Goal: Answer question/provide support

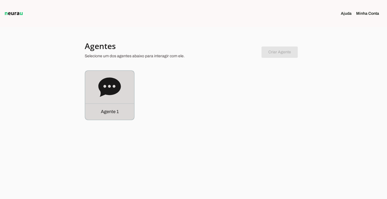
click at [115, 109] on p "Agente 1" at bounding box center [110, 111] width 18 height 7
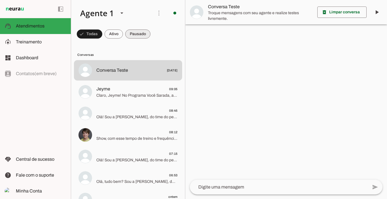
click at [139, 35] on span at bounding box center [137, 34] width 25 height 14
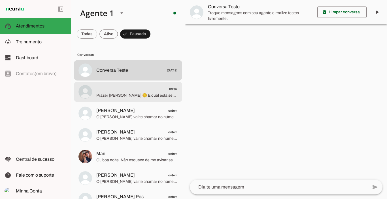
click at [117, 89] on span "09:07" at bounding box center [136, 89] width 81 height 7
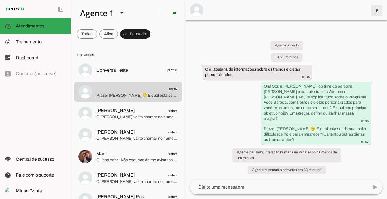
click at [379, 9] on span at bounding box center [377, 10] width 14 height 14
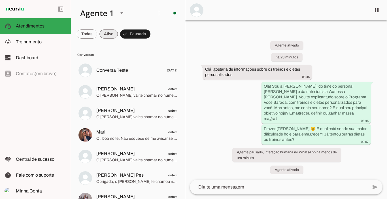
click at [108, 33] on span at bounding box center [109, 34] width 18 height 14
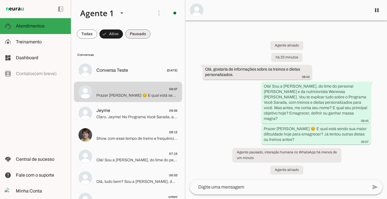
click at [135, 32] on span at bounding box center [137, 34] width 25 height 14
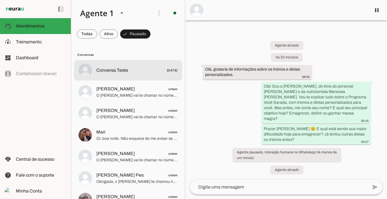
click at [121, 67] on span "Conversa Teste" at bounding box center [112, 70] width 32 height 7
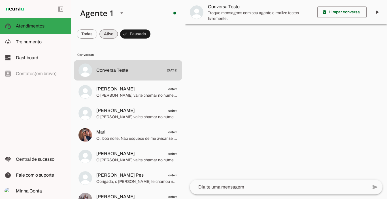
click at [107, 31] on span at bounding box center [109, 34] width 18 height 14
